Goal: Task Accomplishment & Management: Use online tool/utility

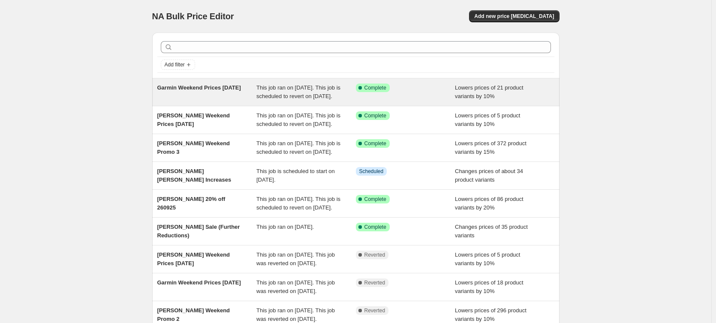
click at [189, 87] on span "Garmin Weekend Prices [DATE]" at bounding box center [199, 87] width 84 height 6
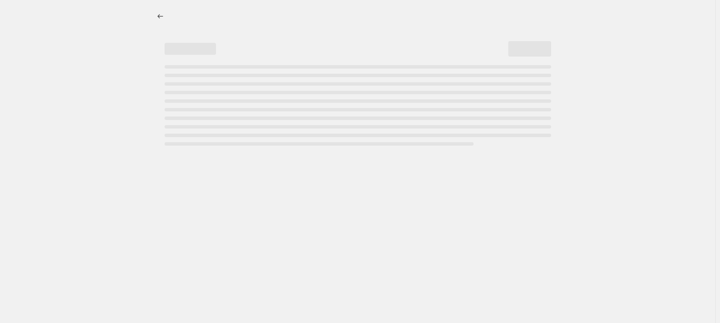
select select "percentage"
